Goal: Obtain resource: Download file/media

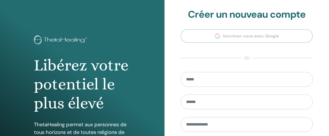
click at [279, 39] on section "**********" at bounding box center [247, 116] width 132 height 215
click at [236, 39] on section "**********" at bounding box center [247, 116] width 132 height 215
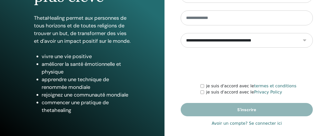
scroll to position [110, 0]
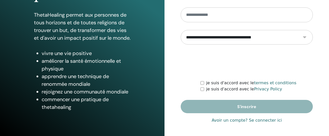
click at [232, 120] on link "Avoir un compte? Se connecter ici" at bounding box center [247, 121] width 70 height 6
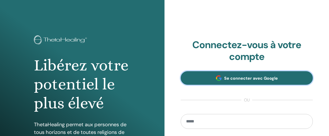
click at [239, 76] on span "Se connecter avec Google" at bounding box center [251, 78] width 54 height 5
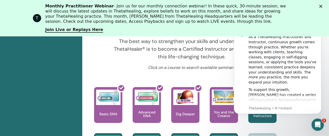
scroll to position [207, 0]
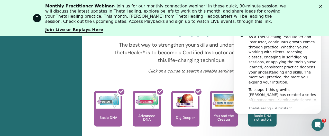
click at [319, 7] on icon "Fermer" at bounding box center [320, 6] width 3 height 3
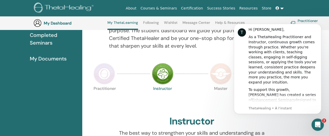
scroll to position [49, 0]
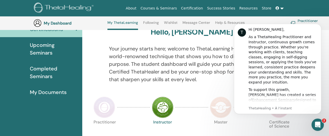
click at [48, 92] on span "My Documents" at bounding box center [48, 93] width 37 height 8
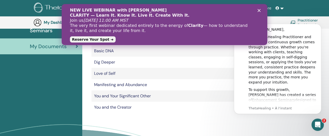
click at [258, 9] on div "Fermer" at bounding box center [259, 10] width 5 height 3
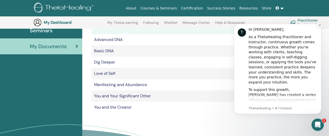
click at [321, 26] on icon "Dismiss notification" at bounding box center [319, 25] width 3 height 3
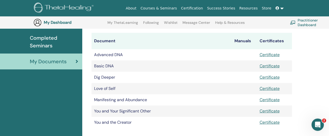
scroll to position [65, 0]
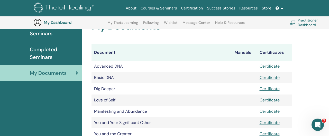
click at [273, 65] on link "Certificate" at bounding box center [269, 66] width 20 height 5
